Goal: Task Accomplishment & Management: Manage account settings

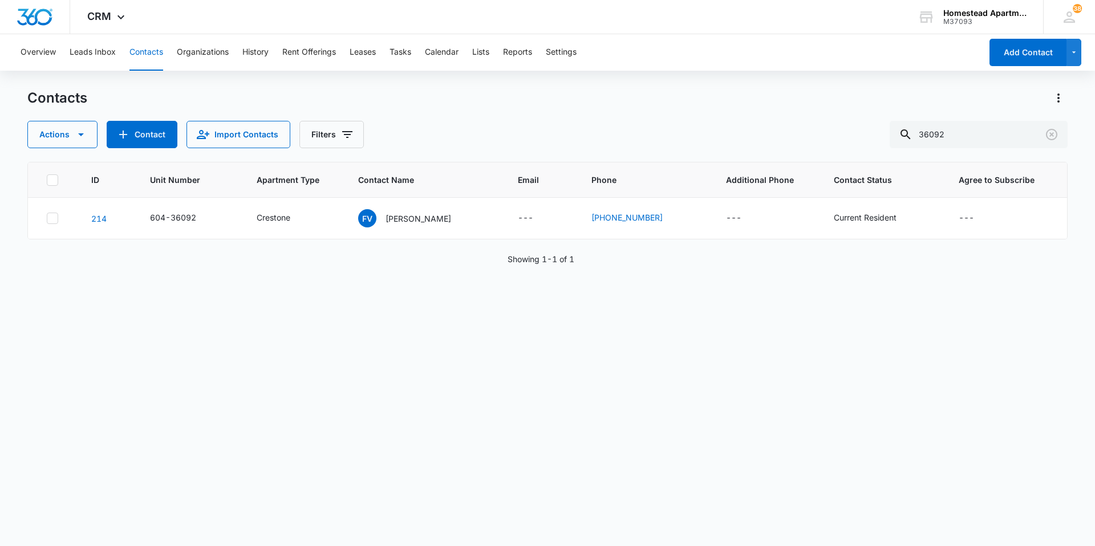
drag, startPoint x: 959, startPoint y: 137, endPoint x: 776, endPoint y: 137, distance: 183.1
click at [776, 137] on div "Actions Contact Import Contacts Filters 36092" at bounding box center [547, 134] width 1040 height 27
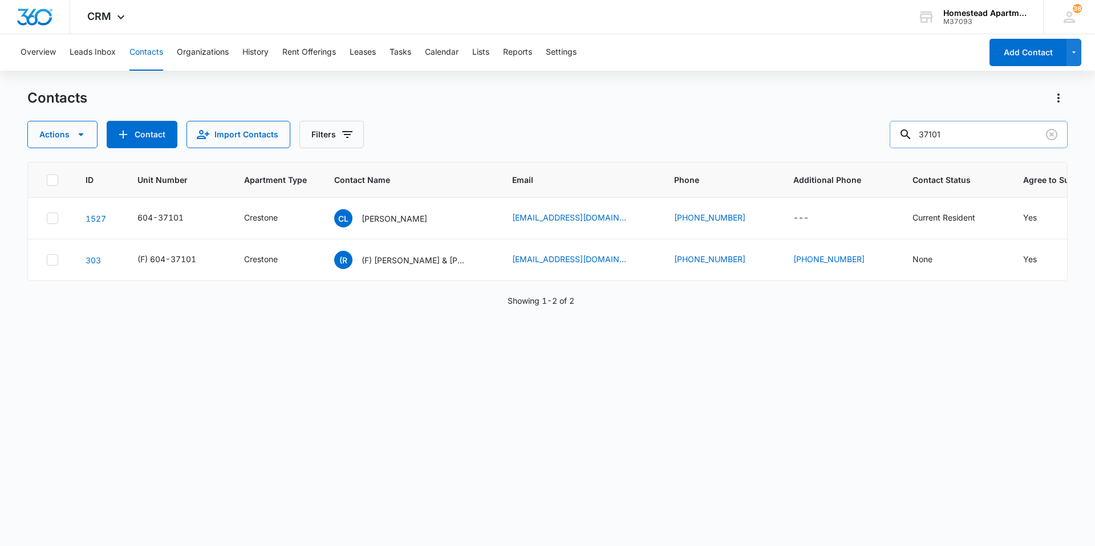
click at [961, 132] on input "37101" at bounding box center [979, 134] width 178 height 27
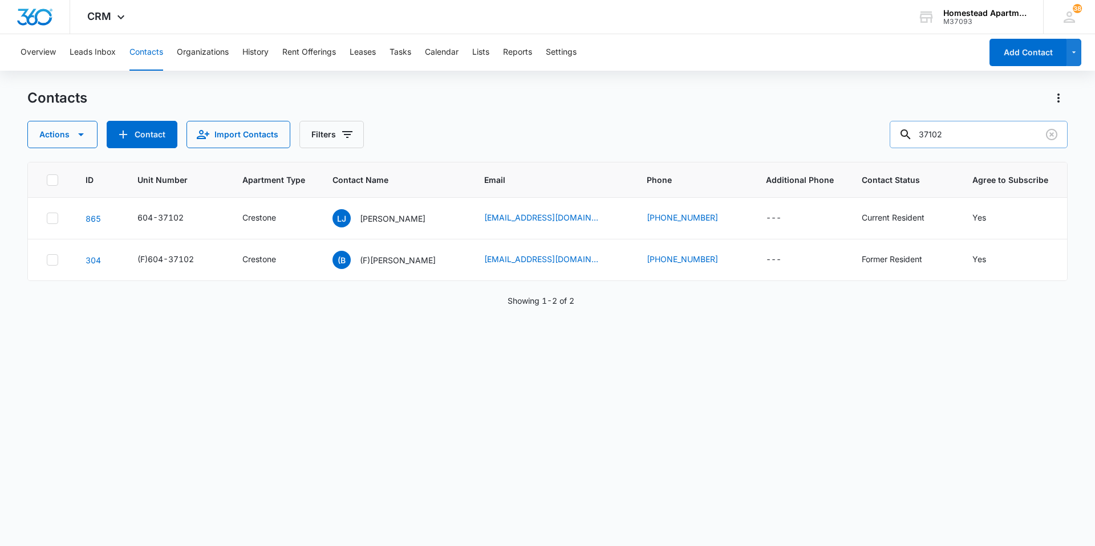
click at [961, 132] on input "37102" at bounding box center [979, 134] width 178 height 27
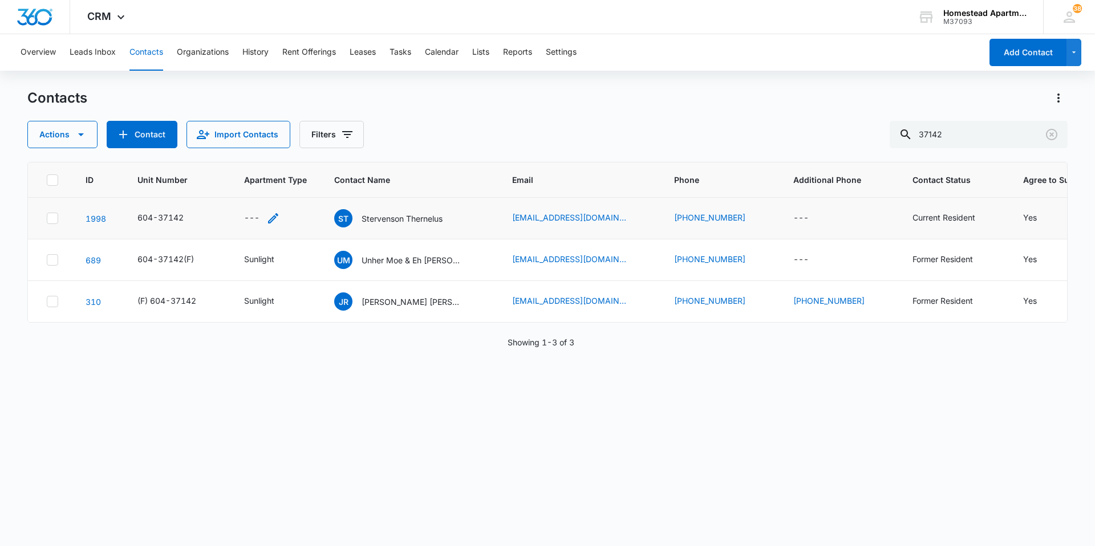
click at [271, 218] on icon "Apartment Type - - Select to Edit Field" at bounding box center [273, 219] width 14 height 14
click at [267, 145] on div at bounding box center [249, 146] width 61 height 14
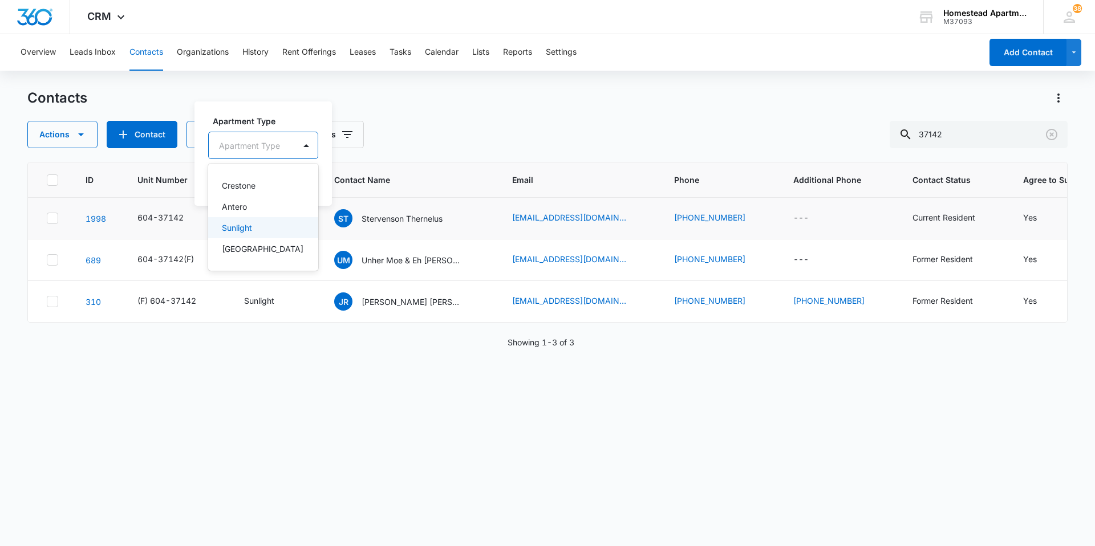
click at [238, 232] on p "Sunlight" at bounding box center [237, 228] width 30 height 12
click at [287, 185] on button "Save" at bounding box center [275, 182] width 34 height 22
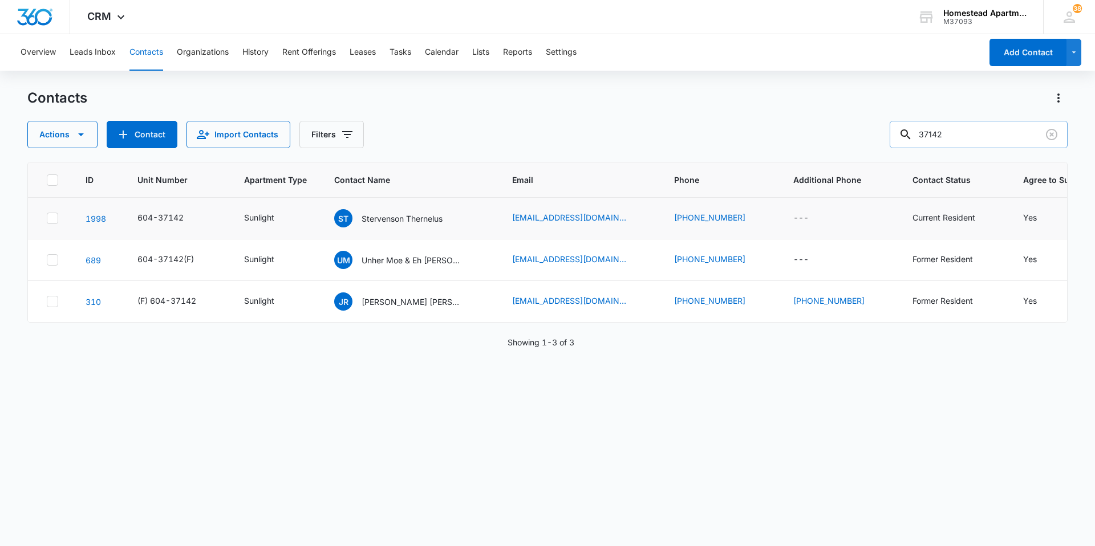
click at [992, 144] on input "37142" at bounding box center [979, 134] width 178 height 27
click at [1001, 140] on input "37146" at bounding box center [979, 134] width 178 height 27
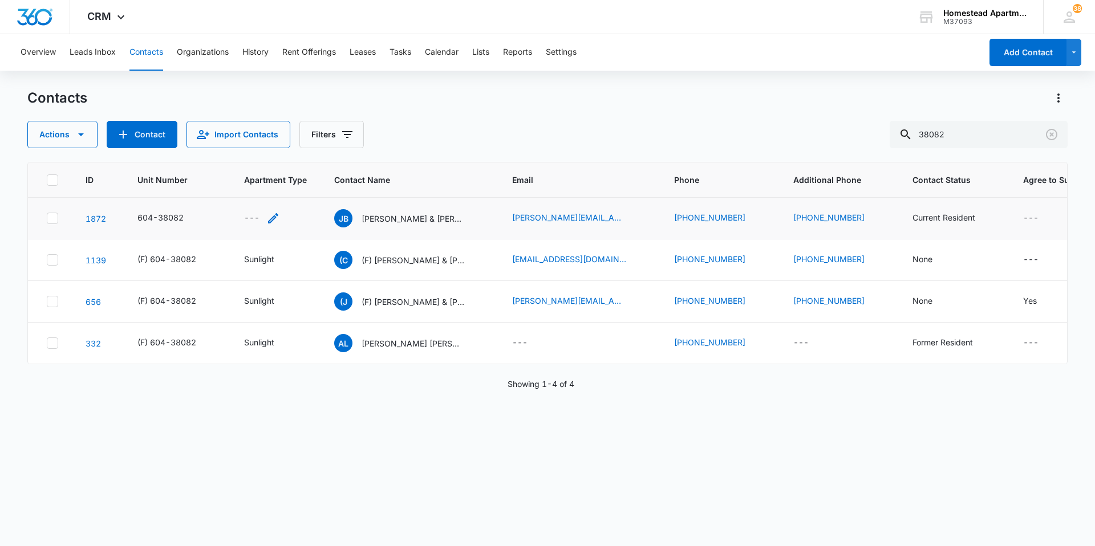
click at [278, 218] on icon "Apartment Type - - Select to Edit Field" at bounding box center [273, 219] width 14 height 14
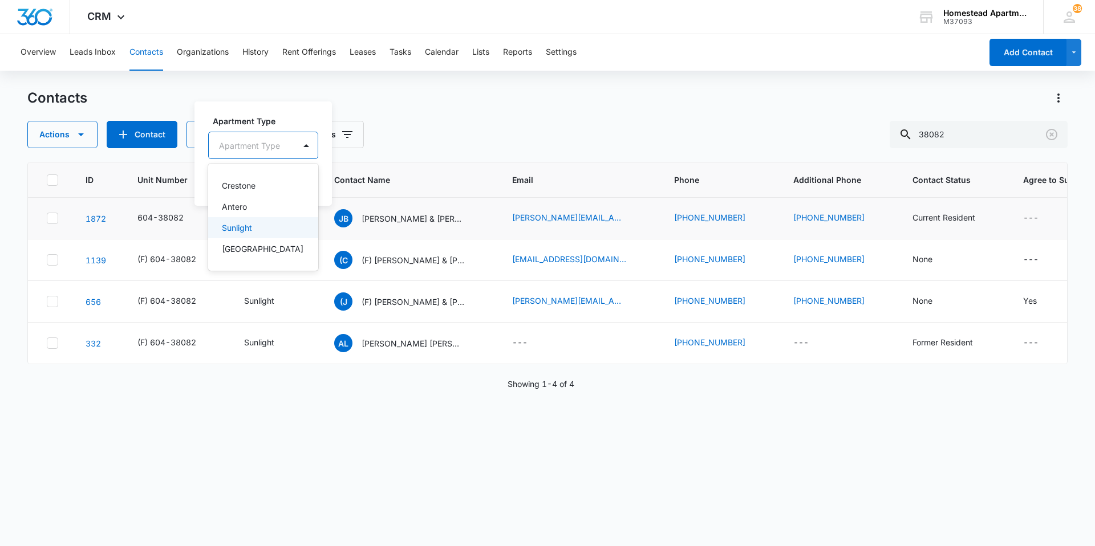
click at [251, 237] on div "Sunlight" at bounding box center [263, 227] width 110 height 21
click at [278, 180] on button "Save" at bounding box center [275, 182] width 34 height 22
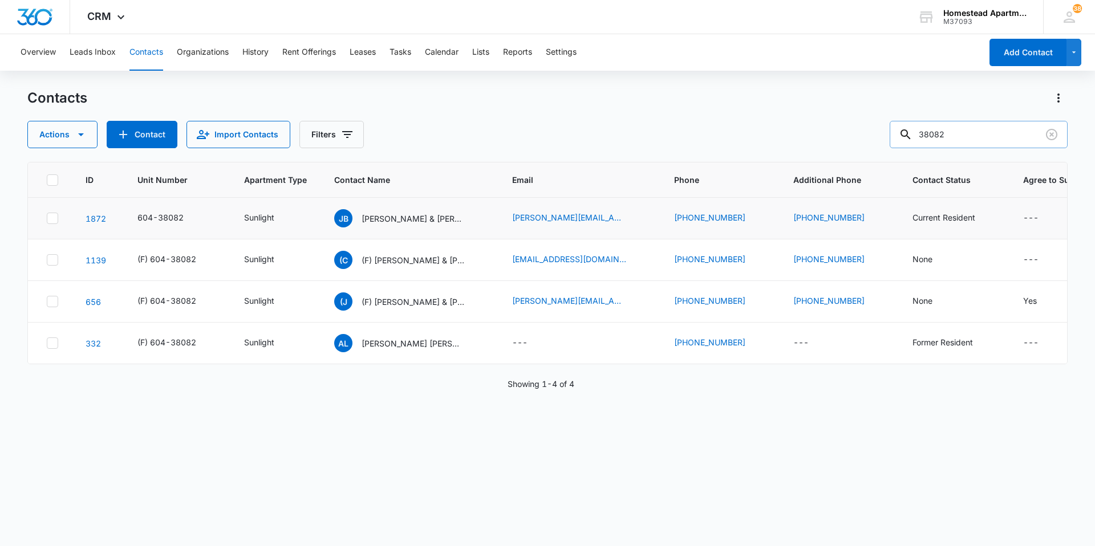
drag, startPoint x: 980, startPoint y: 131, endPoint x: 917, endPoint y: 131, distance: 63.3
click at [917, 131] on div "38082" at bounding box center [979, 134] width 178 height 27
type input "[PERSON_NAME]"
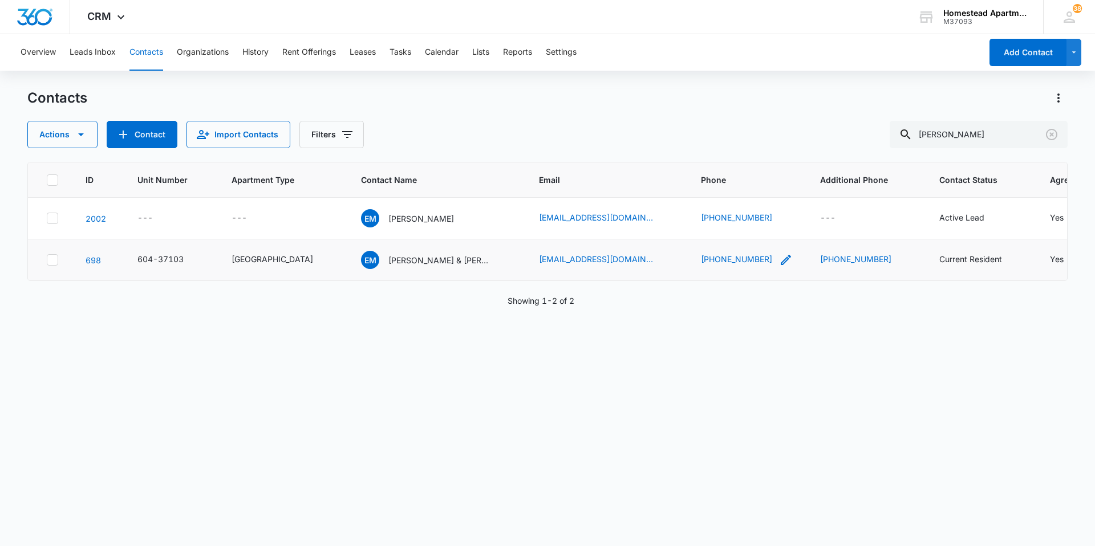
click at [779, 263] on icon "Phone - (970) 978-0927 - Select to Edit Field" at bounding box center [786, 260] width 14 height 14
click at [687, 192] on input "Phone" at bounding box center [710, 186] width 144 height 27
drag, startPoint x: 714, startPoint y: 186, endPoint x: 674, endPoint y: 193, distance: 40.6
click at [674, 193] on input "Phone" at bounding box center [710, 186] width 144 height 27
type input "[PHONE_NUMBER]"
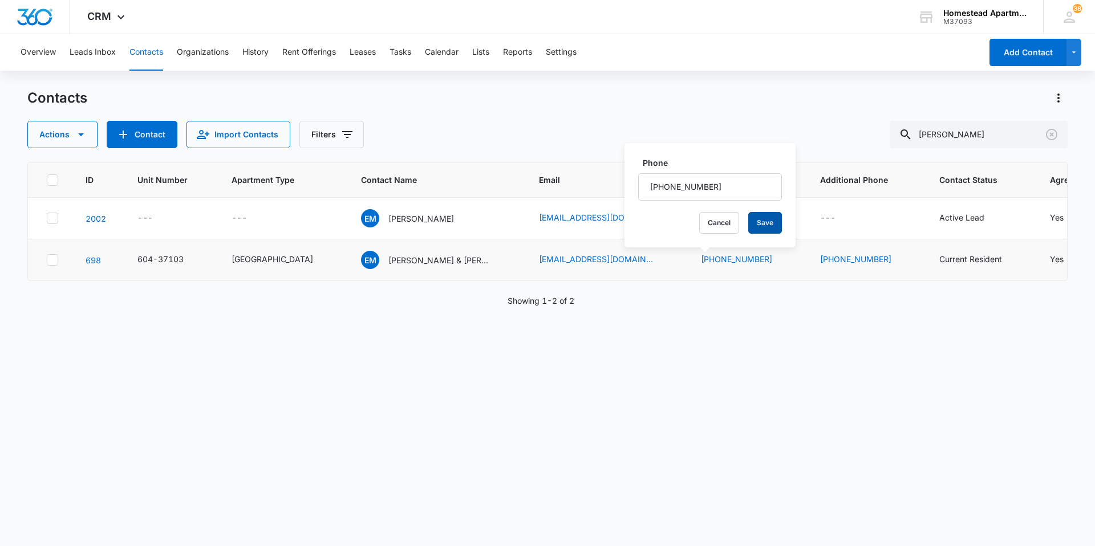
click at [748, 216] on button "Save" at bounding box center [765, 223] width 34 height 22
drag, startPoint x: 969, startPoint y: 127, endPoint x: 744, endPoint y: 134, distance: 224.8
click at [744, 134] on div "Actions Contact Import Contacts Filters [PERSON_NAME]" at bounding box center [547, 134] width 1040 height 27
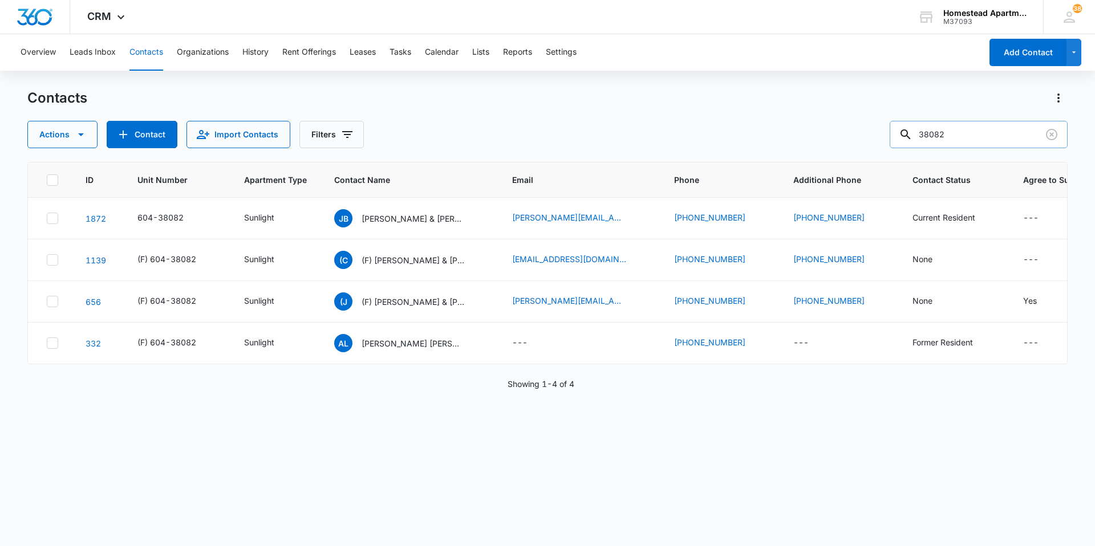
click at [1034, 137] on input "38082" at bounding box center [979, 134] width 178 height 27
click at [1003, 139] on input "38082" at bounding box center [979, 134] width 178 height 27
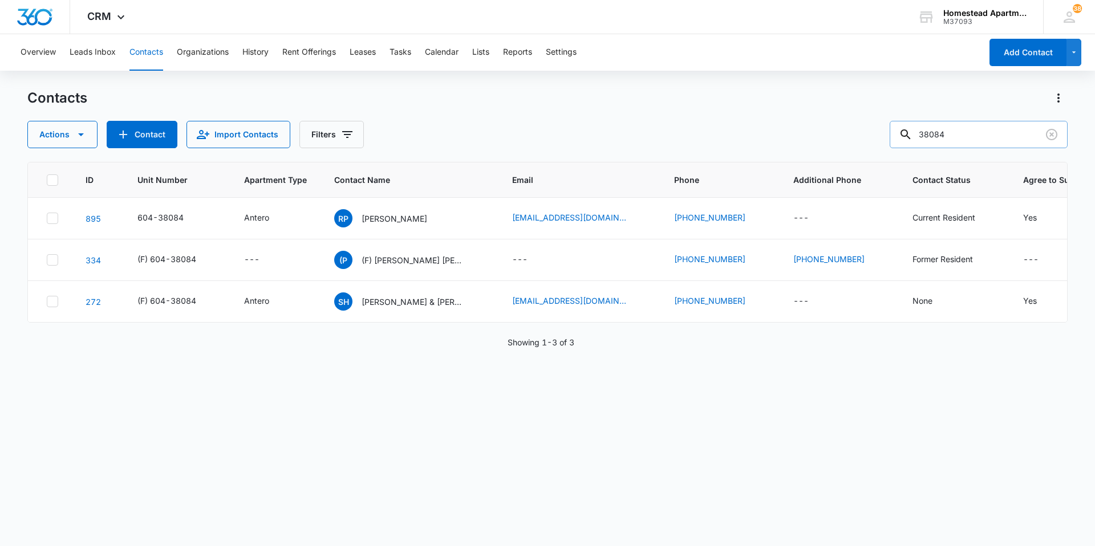
click at [963, 131] on input "38084" at bounding box center [979, 134] width 178 height 27
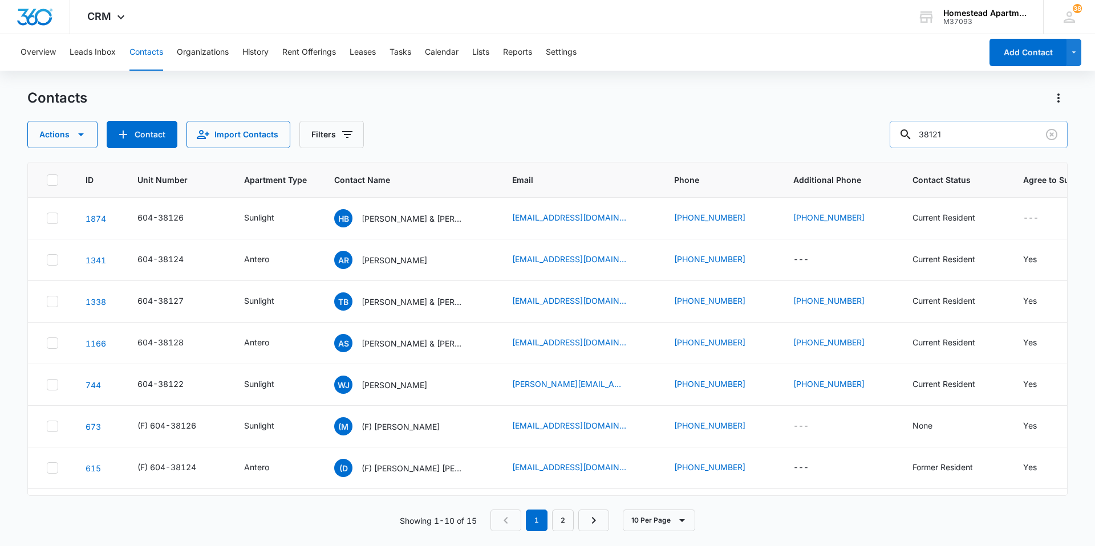
type input "38121"
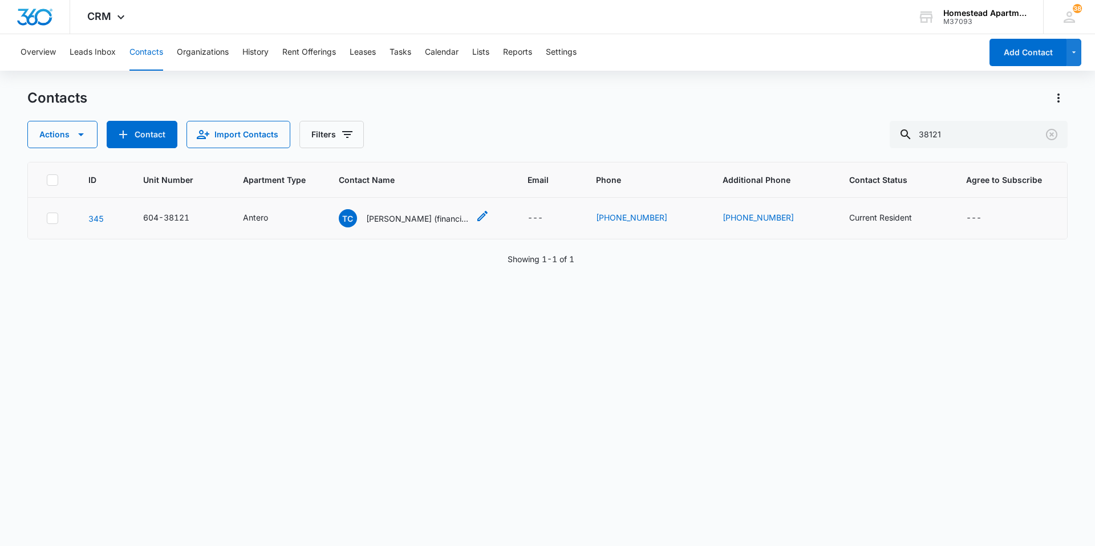
click at [401, 224] on p "[PERSON_NAME] (financial), [PERSON_NAME] (Envision Manager), [PERSON_NAME] Envi…" at bounding box center [417, 219] width 103 height 12
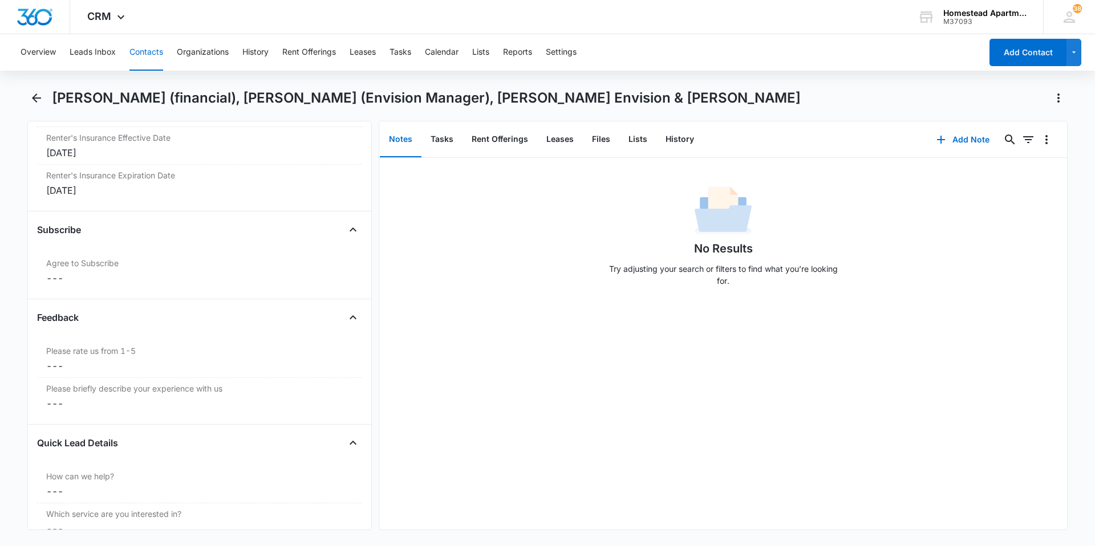
scroll to position [2496, 0]
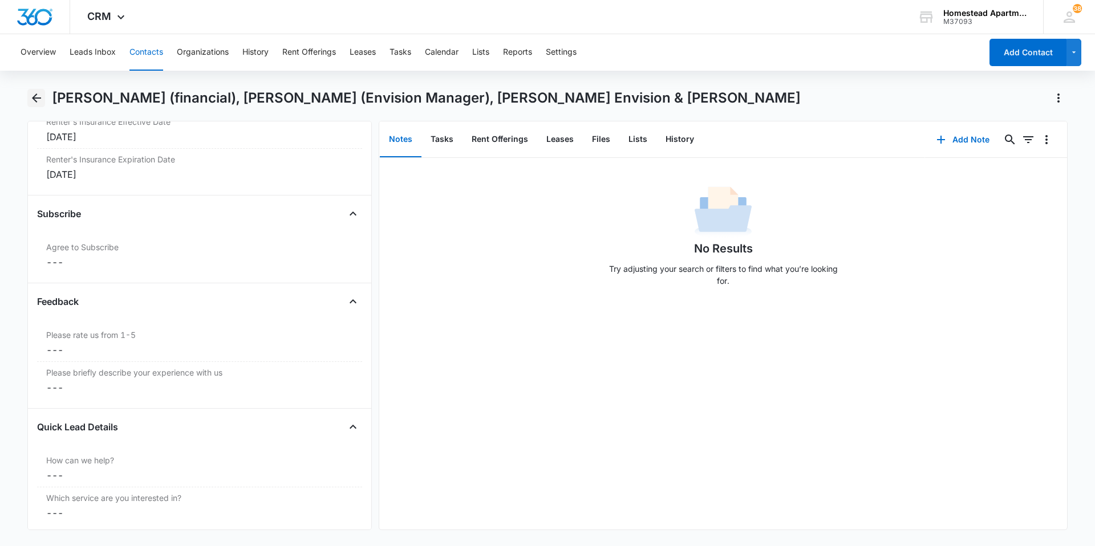
click at [40, 102] on icon "Back" at bounding box center [37, 98] width 14 height 14
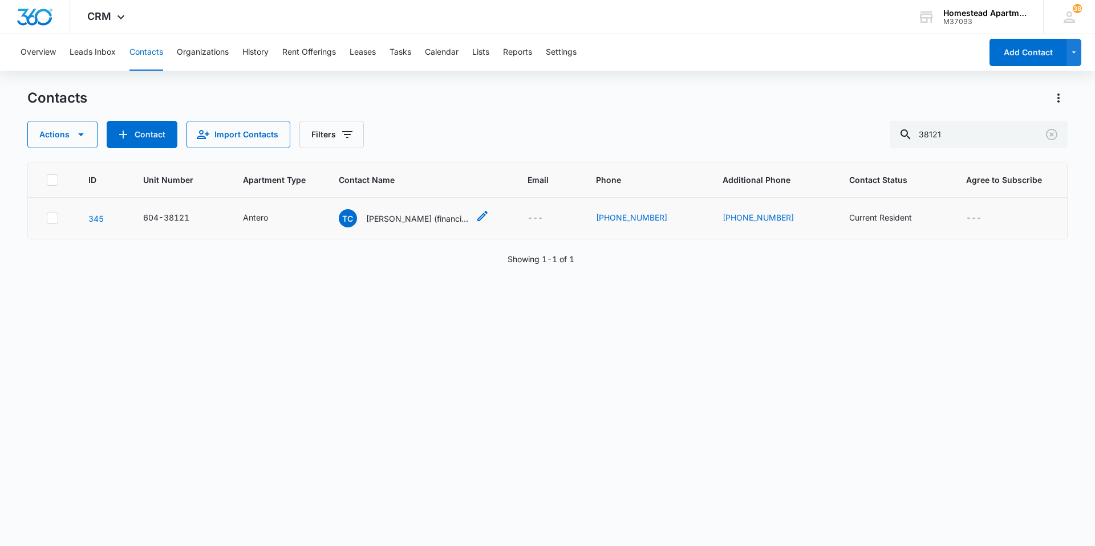
click at [405, 225] on div "[PERSON_NAME] (financial), [PERSON_NAME] (Envision Manager), [PERSON_NAME] Envi…" at bounding box center [404, 218] width 130 height 18
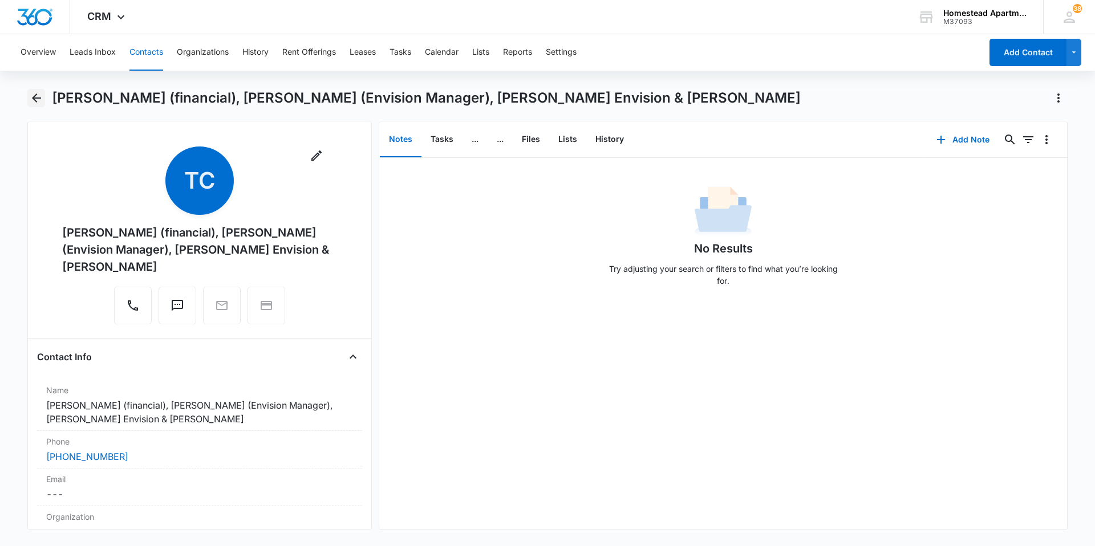
click at [38, 103] on icon "Back" at bounding box center [37, 98] width 14 height 14
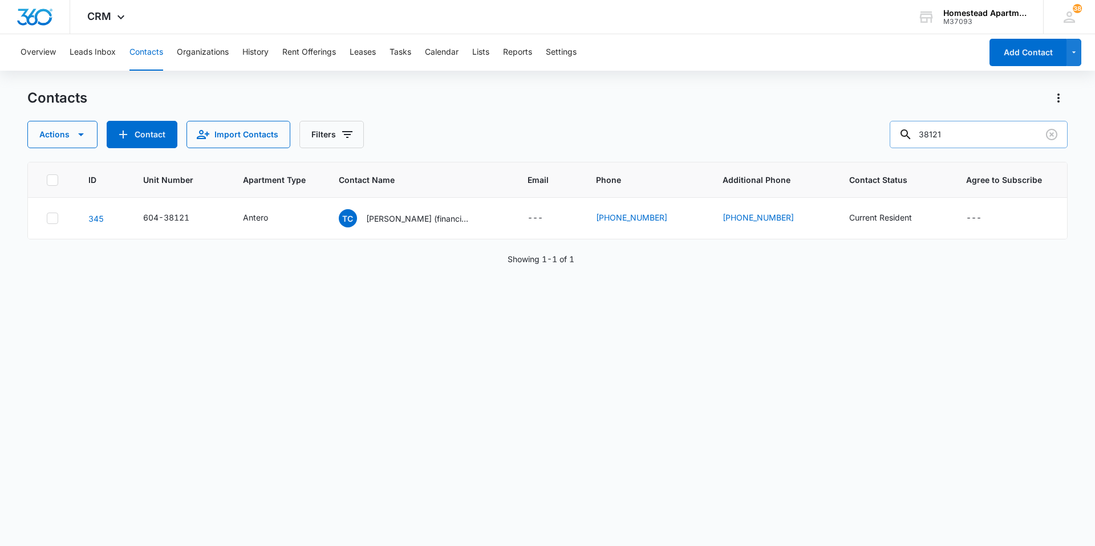
click at [981, 130] on input "38121" at bounding box center [979, 134] width 178 height 27
type input "38122"
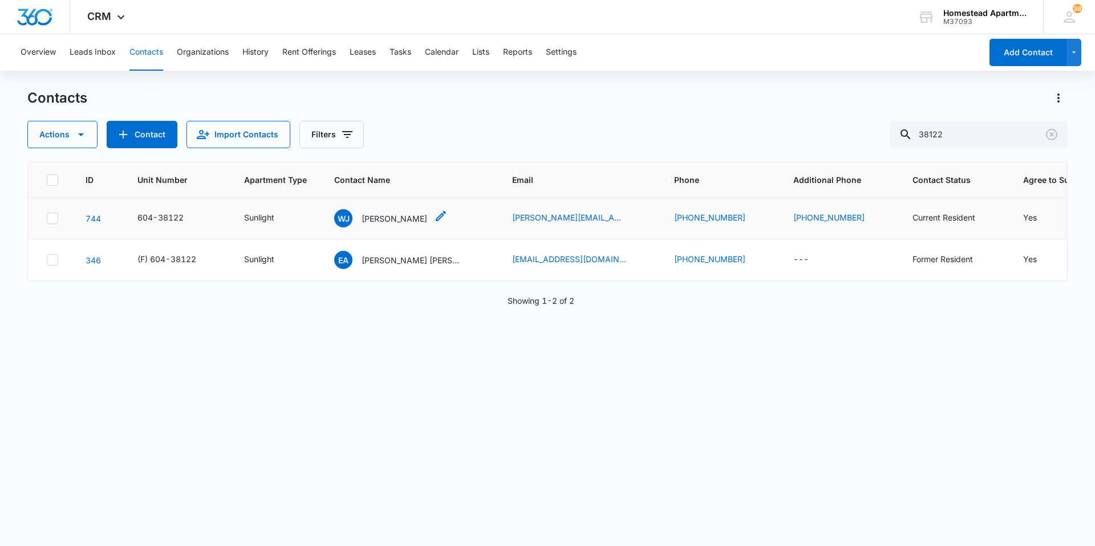
click at [419, 220] on p "[PERSON_NAME]" at bounding box center [395, 219] width 66 height 12
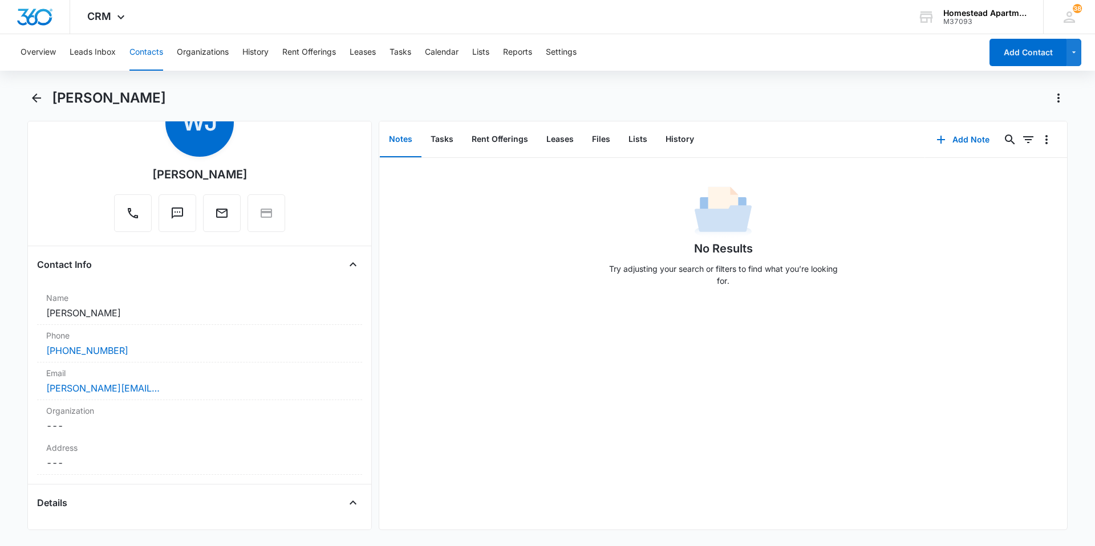
scroll to position [57, 0]
click at [31, 105] on button "Back" at bounding box center [36, 98] width 18 height 18
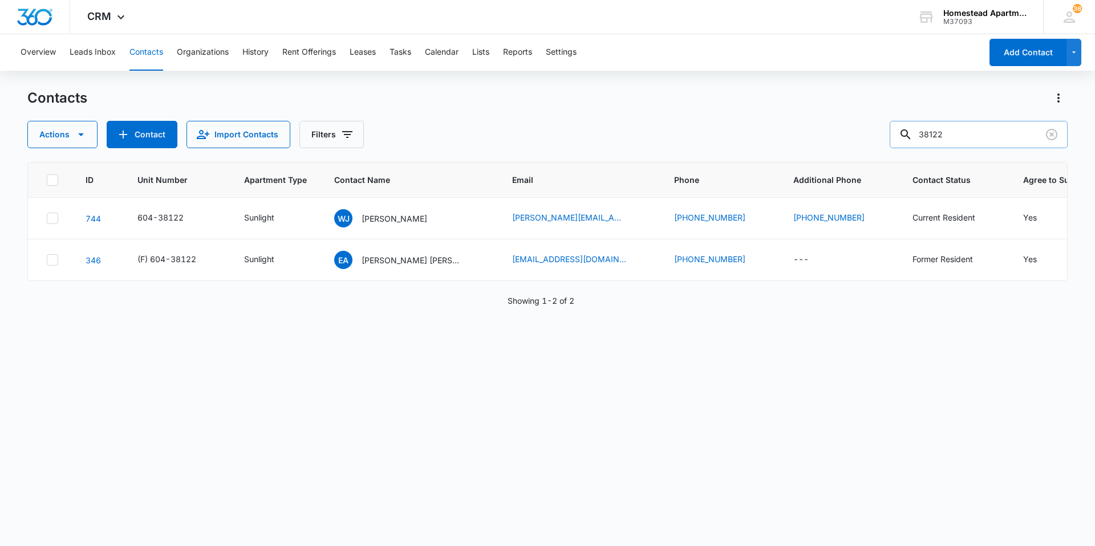
click at [984, 142] on input "38122" at bounding box center [979, 134] width 178 height 27
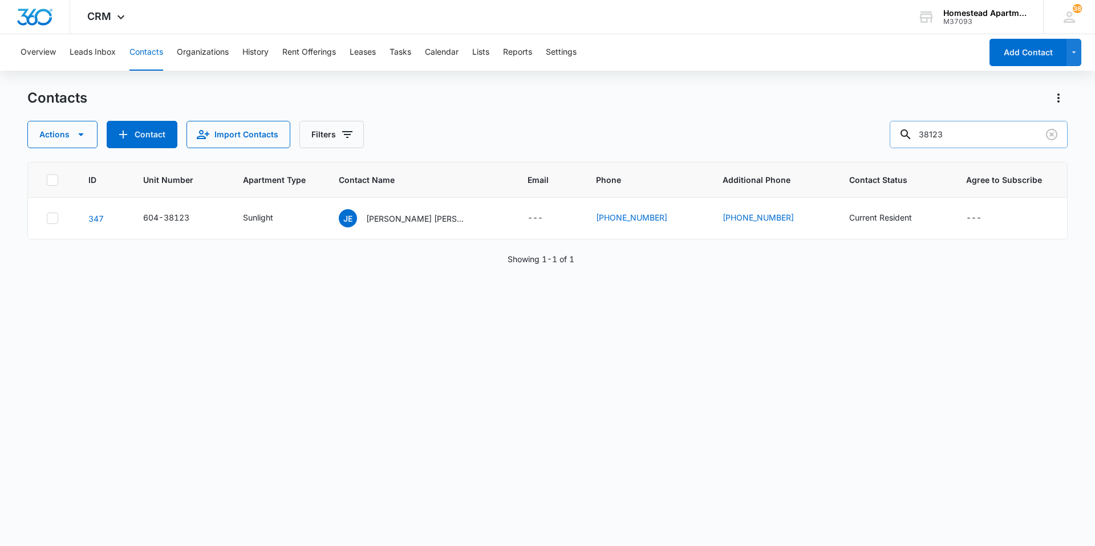
click at [984, 142] on input "38123" at bounding box center [979, 134] width 178 height 27
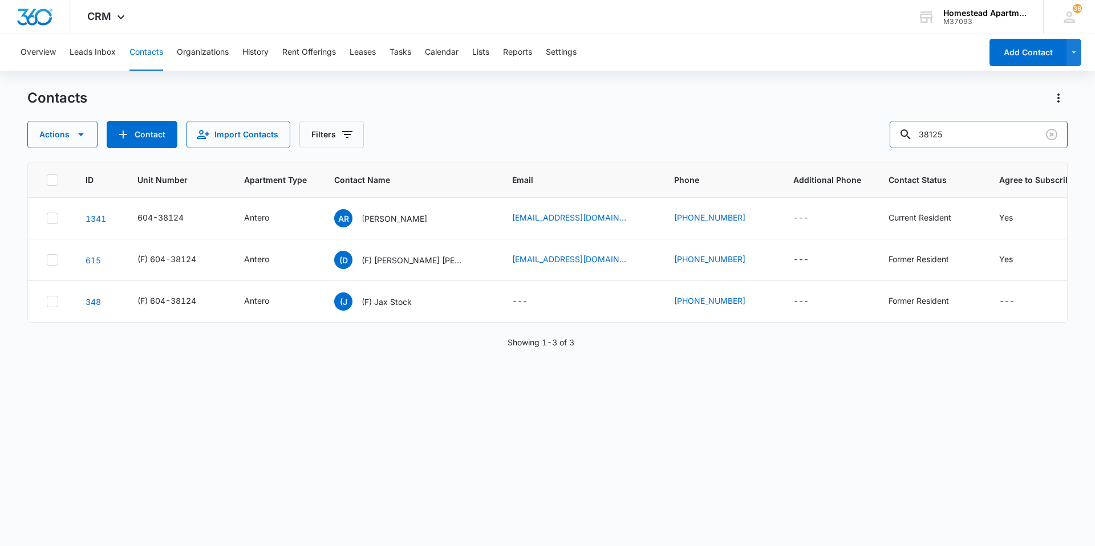
type input "38125"
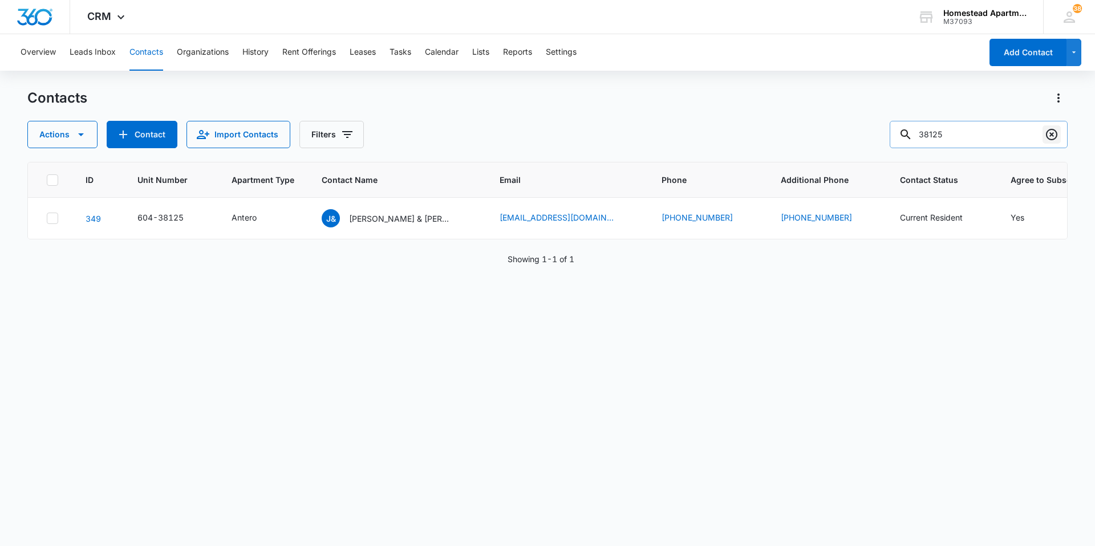
click at [1056, 139] on icon "Clear" at bounding box center [1051, 134] width 11 height 11
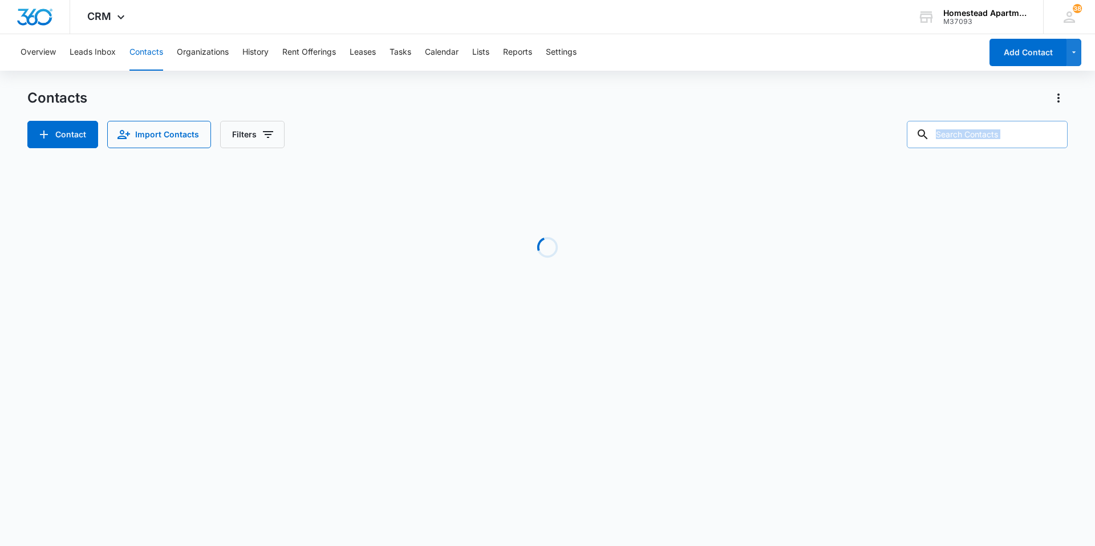
click at [1056, 139] on div at bounding box center [1051, 134] width 18 height 27
drag, startPoint x: 1056, startPoint y: 139, endPoint x: 911, endPoint y: 248, distance: 180.8
click at [911, 248] on div "Loading" at bounding box center [547, 247] width 1040 height 171
click at [997, 131] on input "text" at bounding box center [987, 134] width 161 height 27
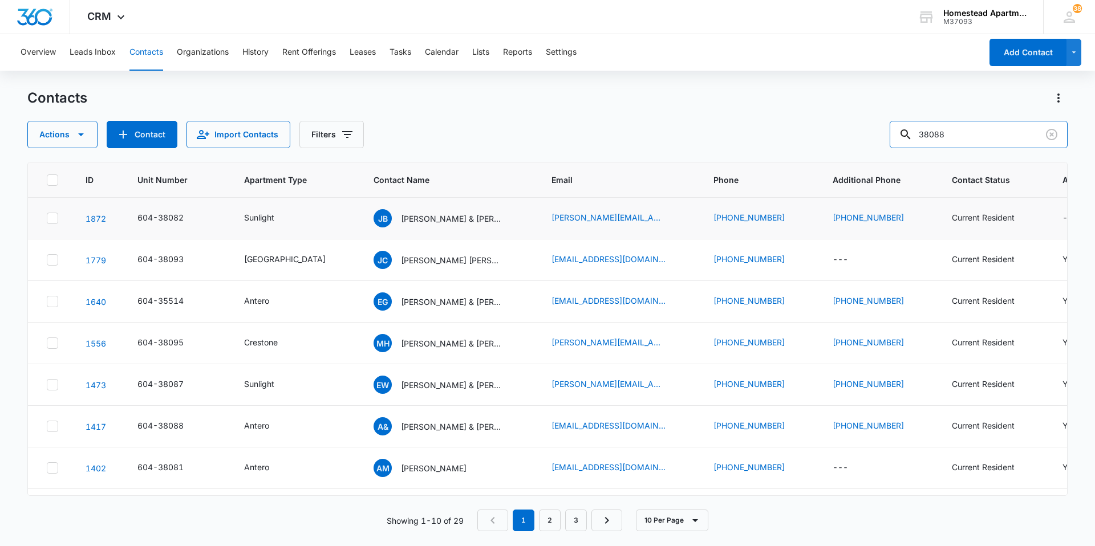
type input "38088"
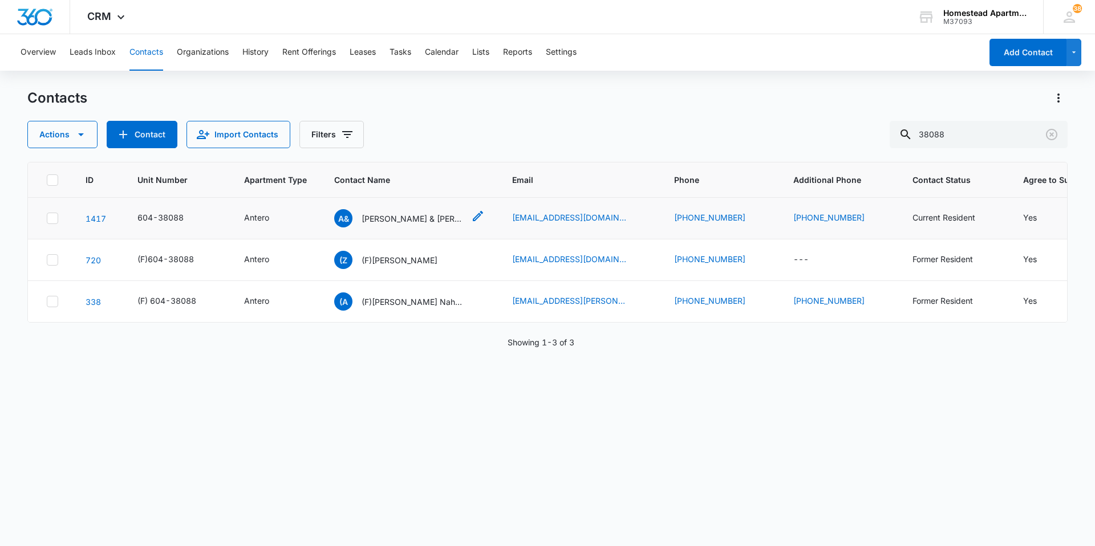
click at [409, 220] on p "[PERSON_NAME] & [PERSON_NAME]" at bounding box center [413, 219] width 103 height 12
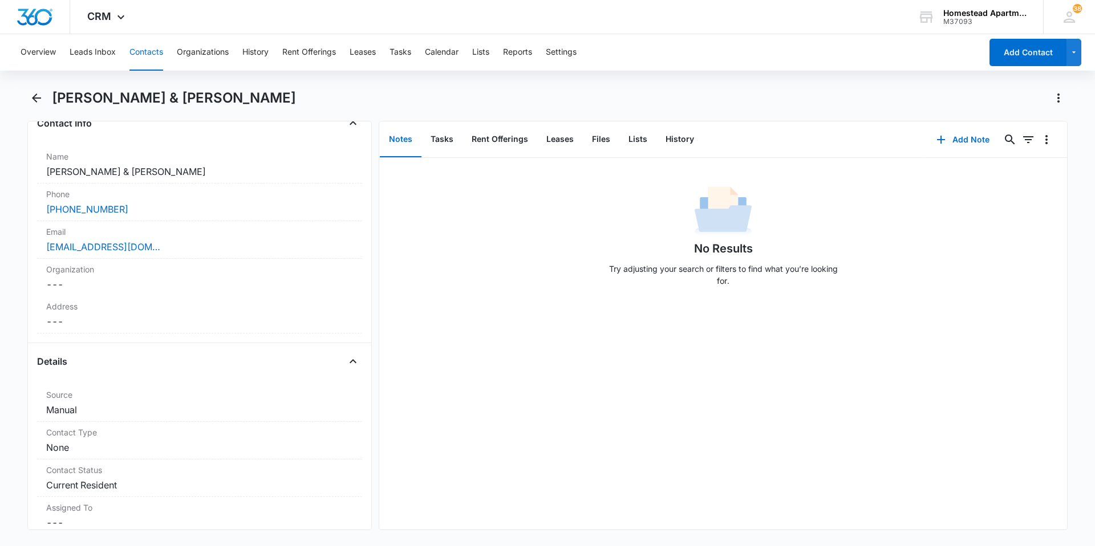
scroll to position [114, 0]
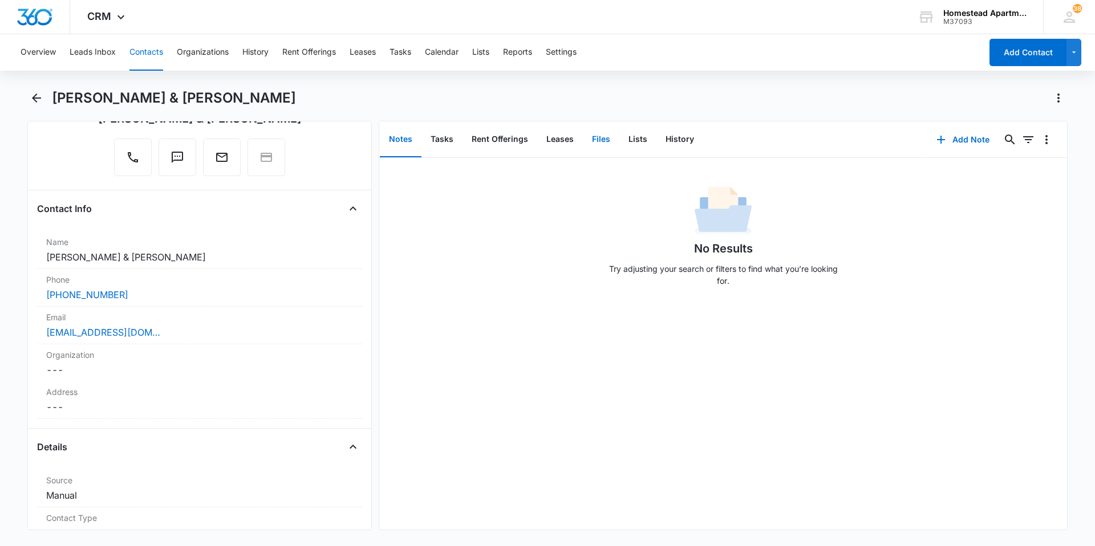
click at [606, 143] on button "Files" at bounding box center [601, 139] width 36 height 35
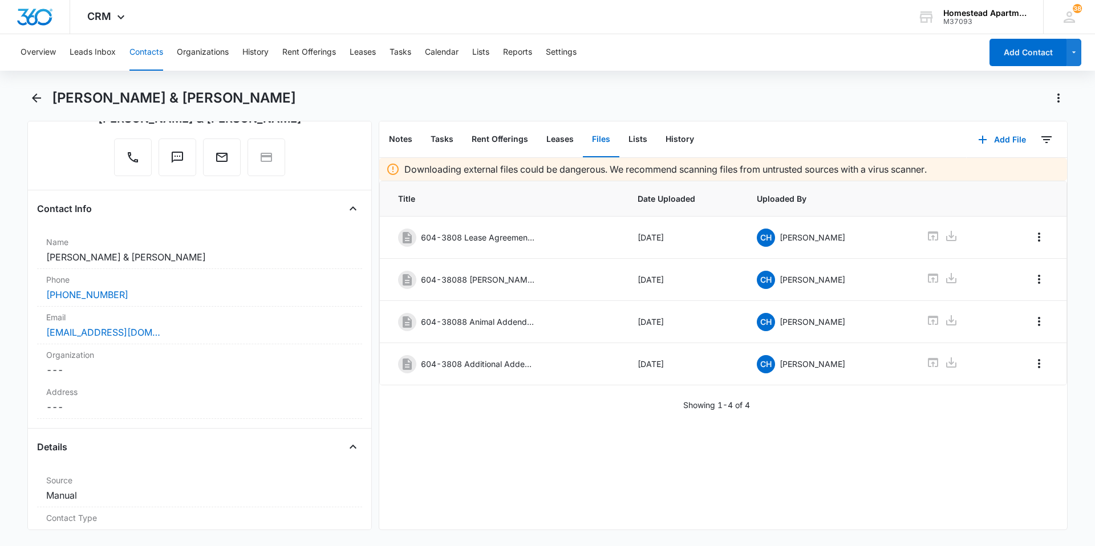
click at [153, 47] on button "Contacts" at bounding box center [146, 52] width 34 height 36
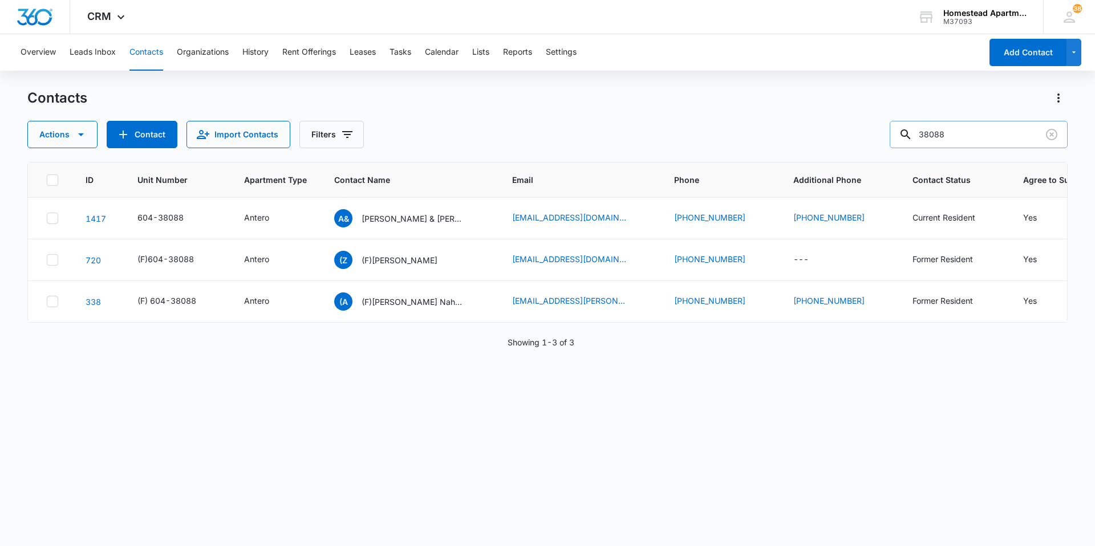
drag, startPoint x: 978, startPoint y: 140, endPoint x: 916, endPoint y: 140, distance: 61.6
click at [916, 140] on div "38088" at bounding box center [979, 134] width 178 height 27
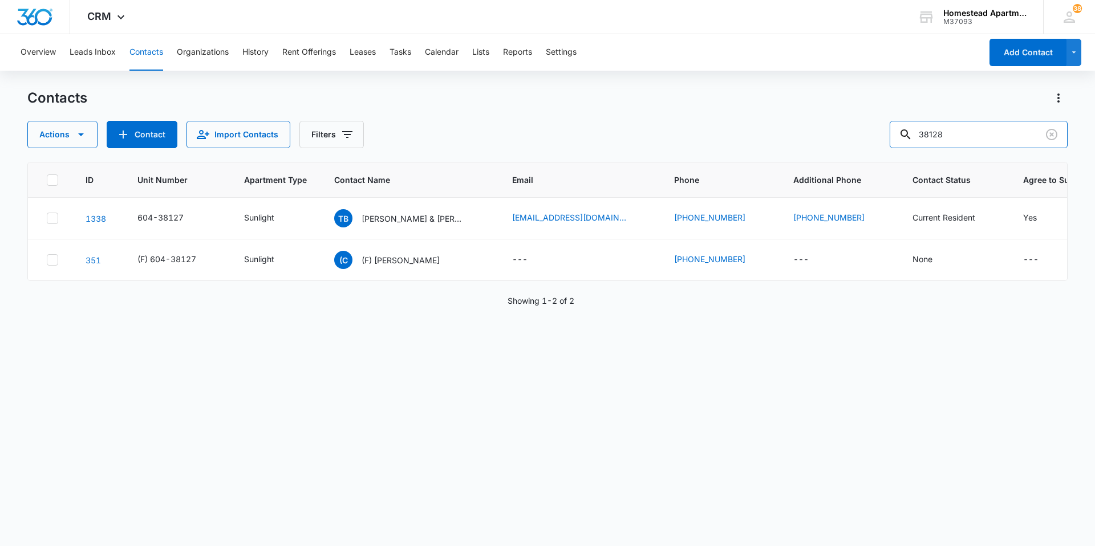
type input "38128"
